Goal: Information Seeking & Learning: Learn about a topic

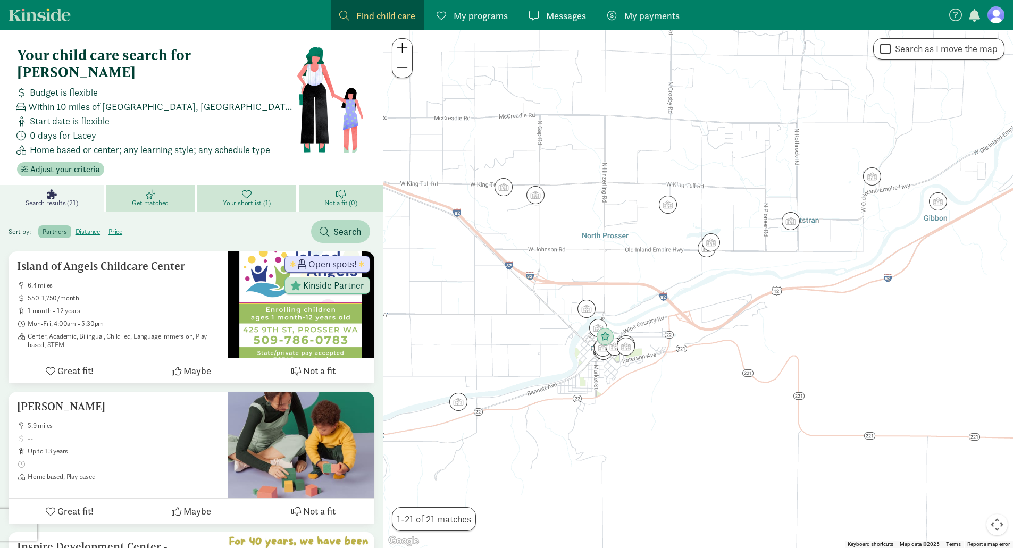
click at [996, 17] on figure at bounding box center [996, 14] width 17 height 17
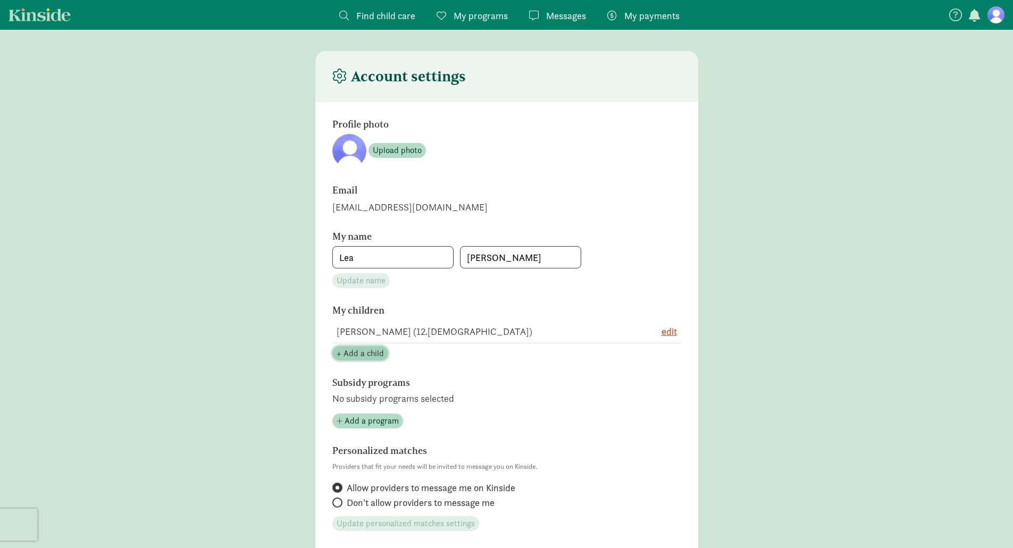
click at [375, 355] on span "+ Add a child" at bounding box center [360, 353] width 47 height 13
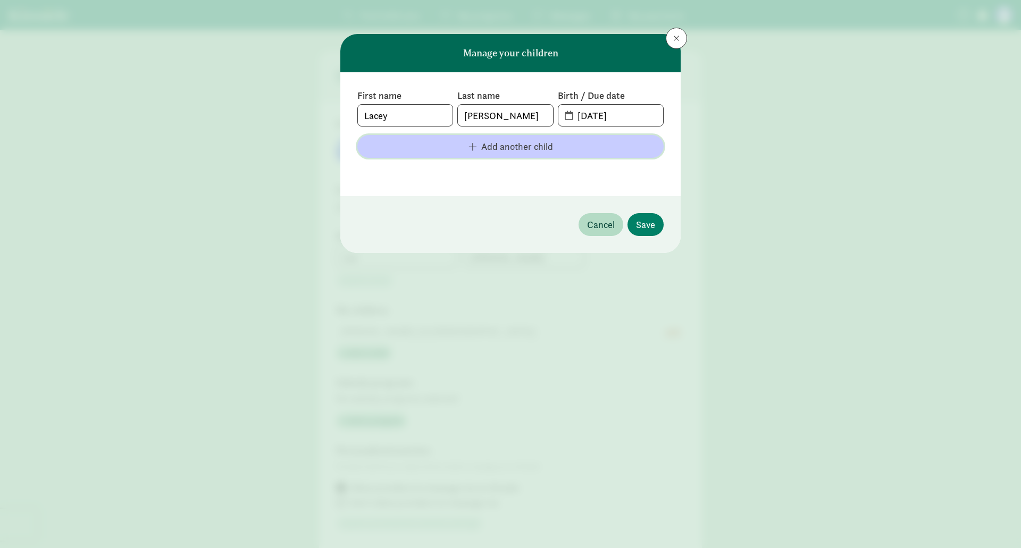
click at [523, 145] on span "Add another child" at bounding box center [517, 146] width 72 height 14
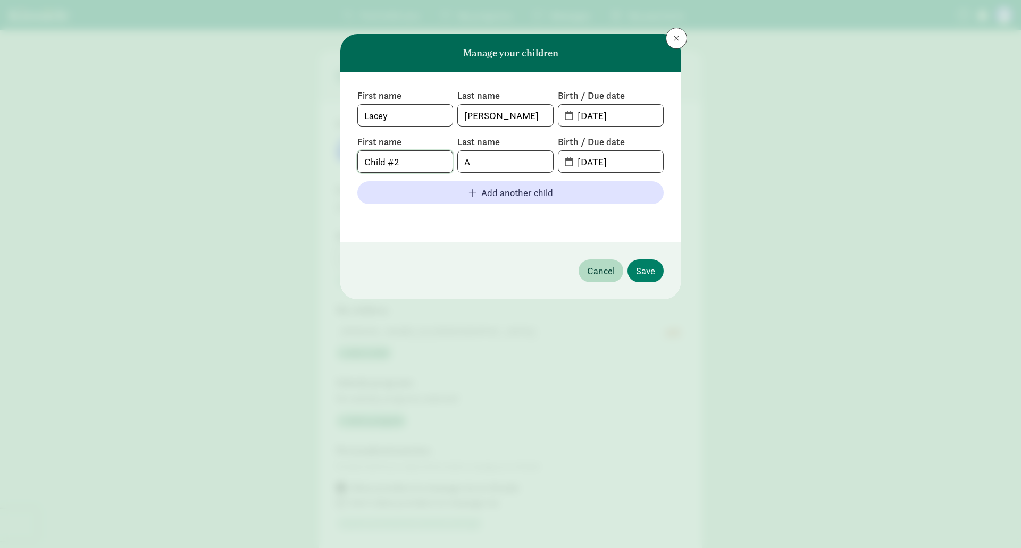
click at [405, 158] on input "Child #2" at bounding box center [405, 161] width 95 height 21
drag, startPoint x: 405, startPoint y: 158, endPoint x: 321, endPoint y: 187, distance: 89.0
click at [321, 187] on div "Manage your children First name [PERSON_NAME] Last name [PERSON_NAME] Birth / D…" at bounding box center [510, 274] width 1021 height 548
type input "[PERSON_NAME]"
click at [479, 169] on input "A" at bounding box center [505, 161] width 95 height 21
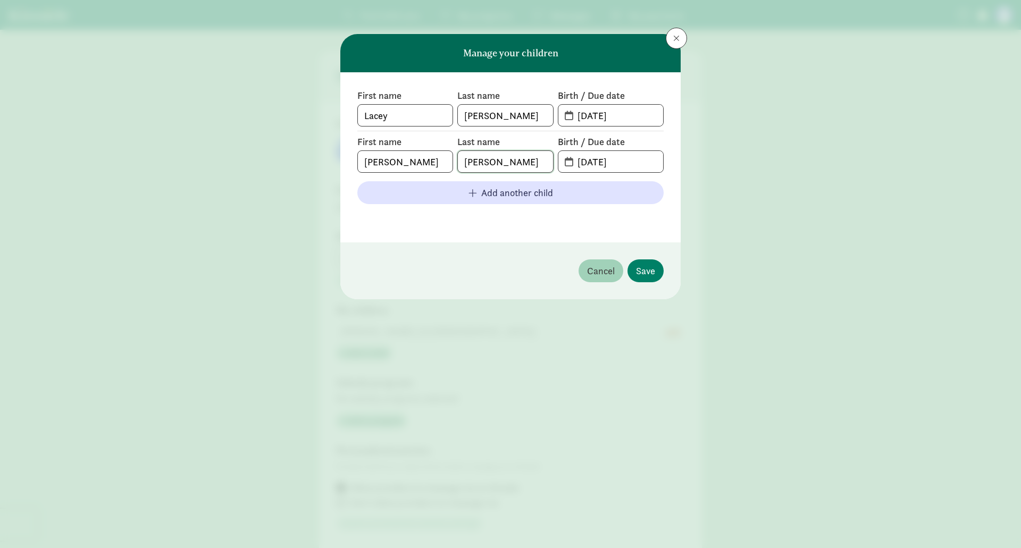
type input "[PERSON_NAME]"
click at [605, 270] on span "Cancel" at bounding box center [601, 271] width 28 height 14
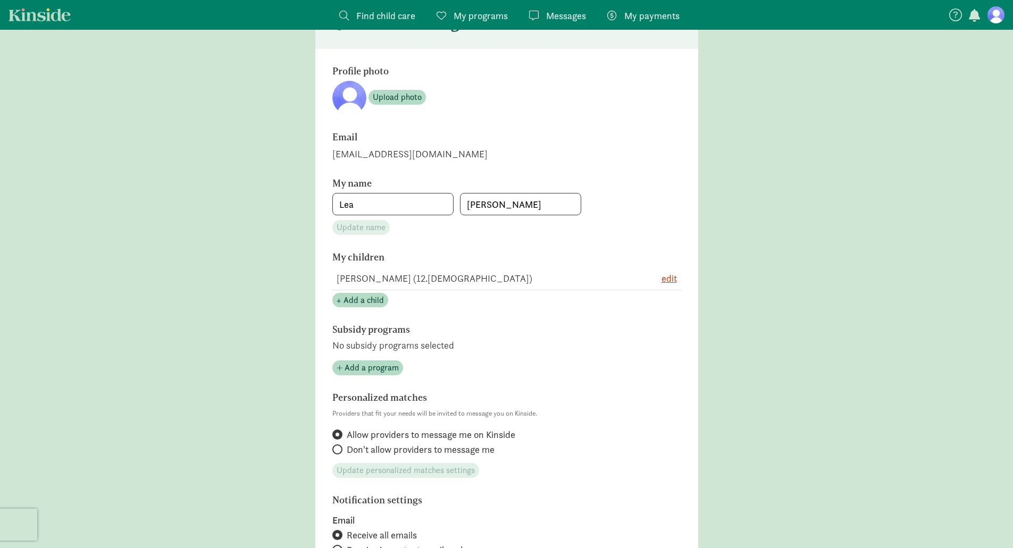
scroll to position [106, 0]
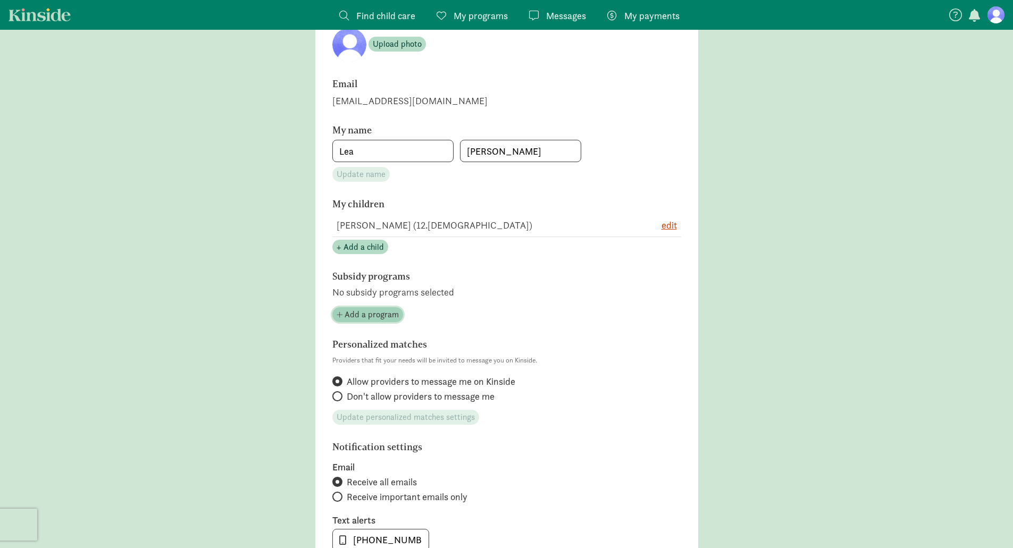
click at [383, 316] on span "Add a program" at bounding box center [372, 314] width 54 height 13
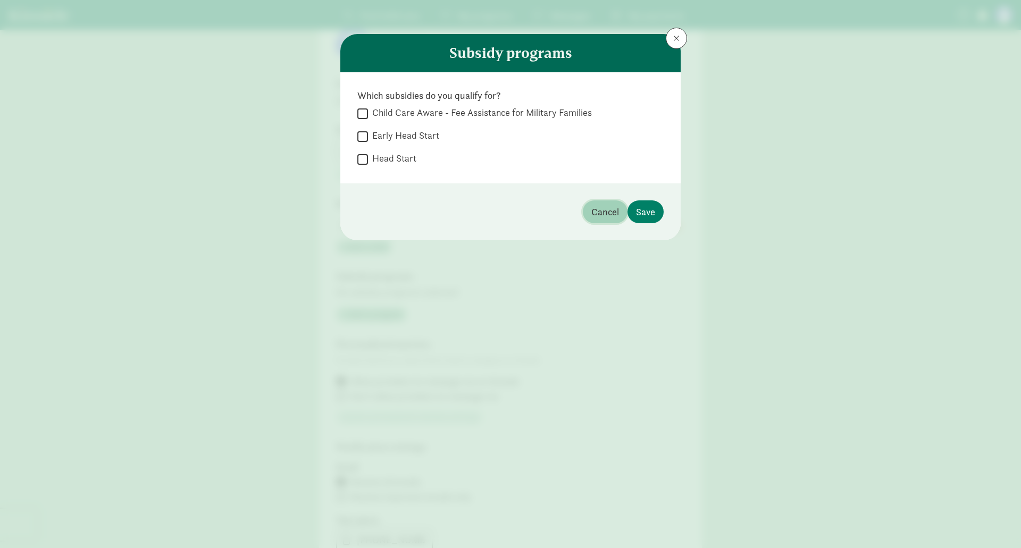
click at [607, 208] on span "Cancel" at bounding box center [605, 212] width 28 height 14
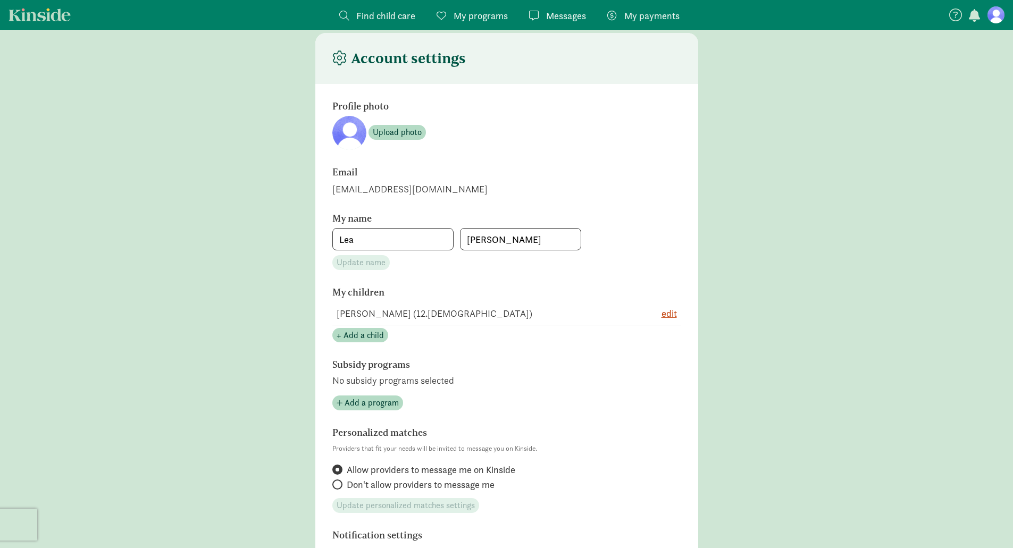
scroll to position [0, 0]
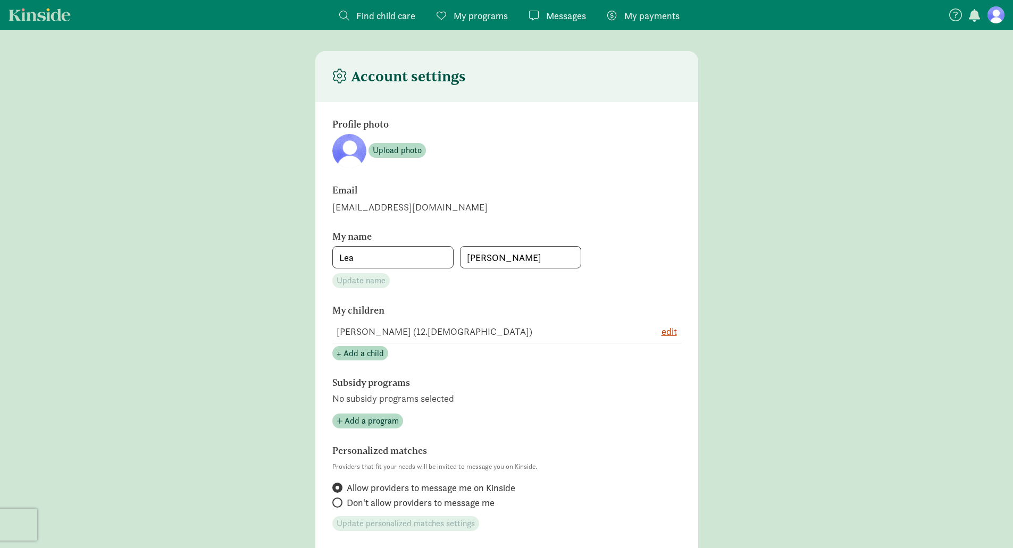
click at [393, 19] on span "Find child care" at bounding box center [385, 16] width 59 height 14
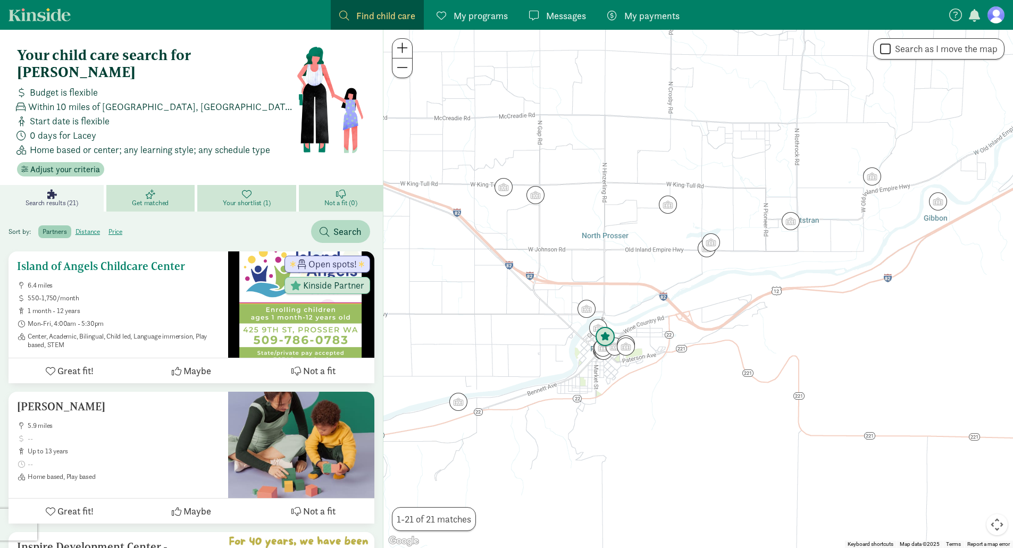
click at [295, 299] on div at bounding box center [301, 305] width 146 height 106
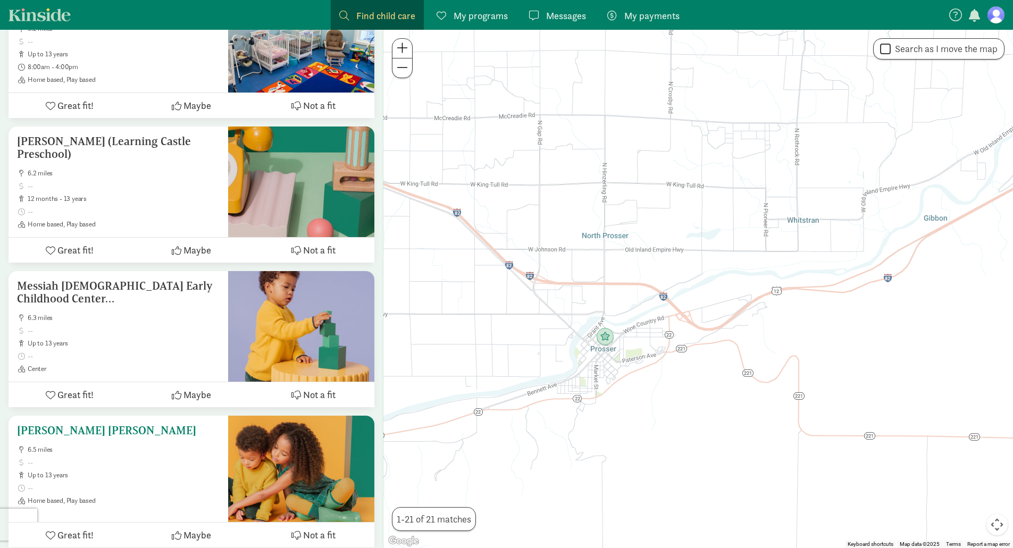
scroll to position [1330, 0]
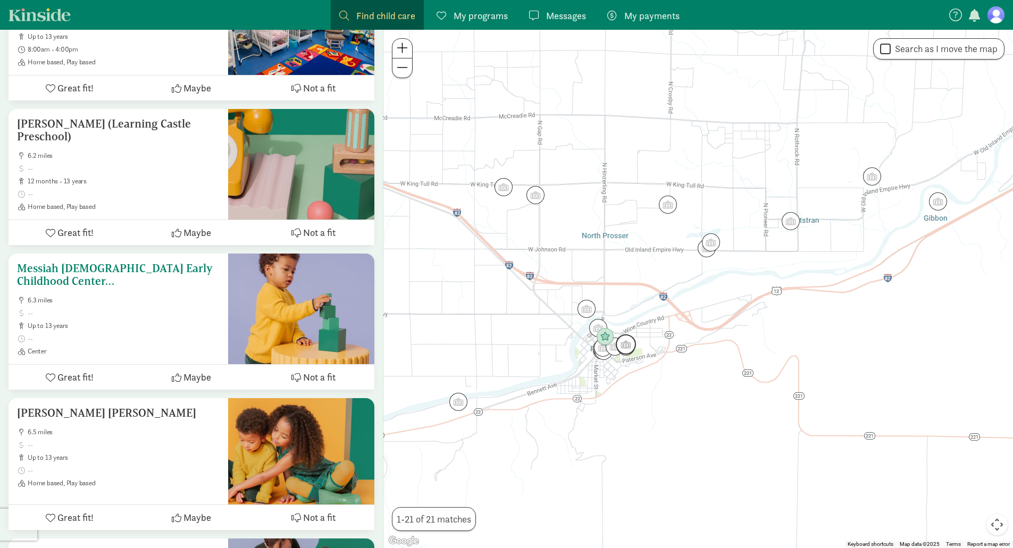
click at [115, 262] on h5 "Messiah [DEMOGRAPHIC_DATA] Early Childhood Center ([DEMOGRAPHIC_DATA][GEOGRAPHI…" at bounding box center [118, 275] width 203 height 26
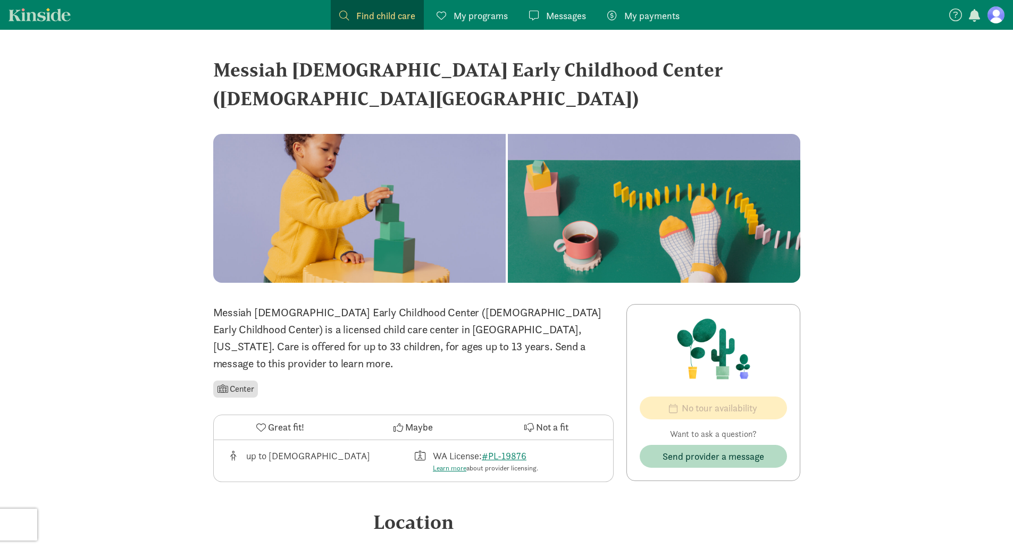
click at [994, 13] on figure at bounding box center [996, 14] width 17 height 17
